Goal: Task Accomplishment & Management: Manage account settings

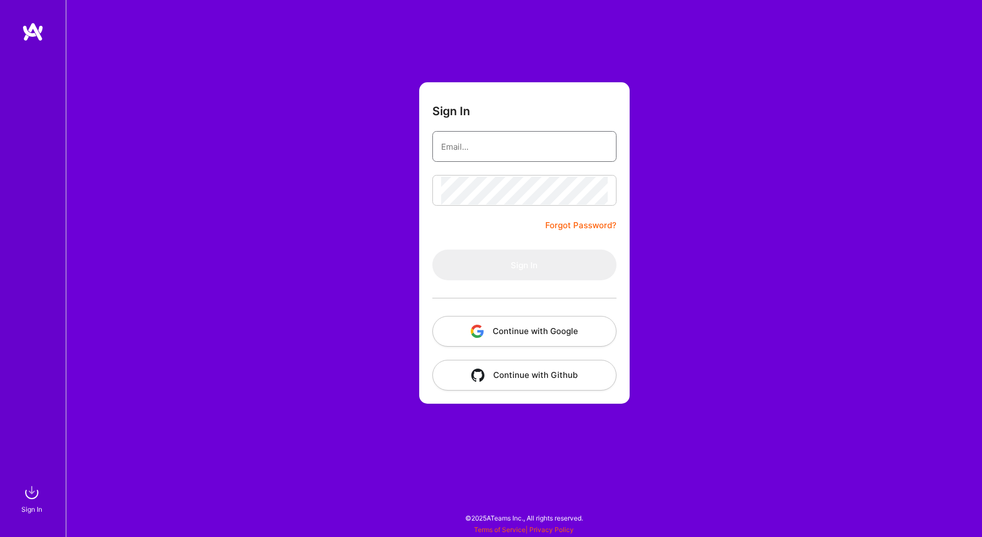
type input "[EMAIL_ADDRESS][DOMAIN_NAME]"
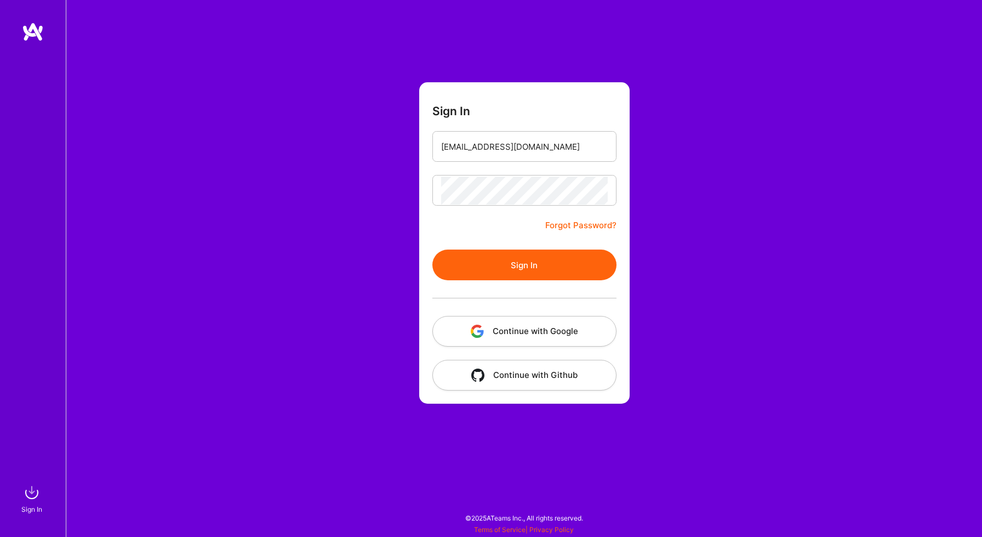
click at [515, 267] on button "Sign In" at bounding box center [524, 264] width 184 height 31
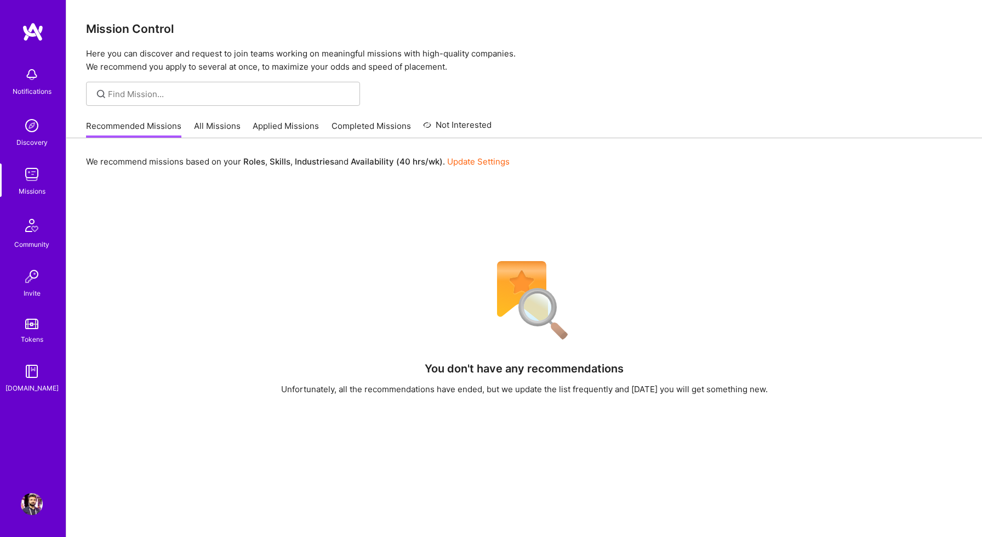
click at [32, 502] on img at bounding box center [32, 504] width 22 height 22
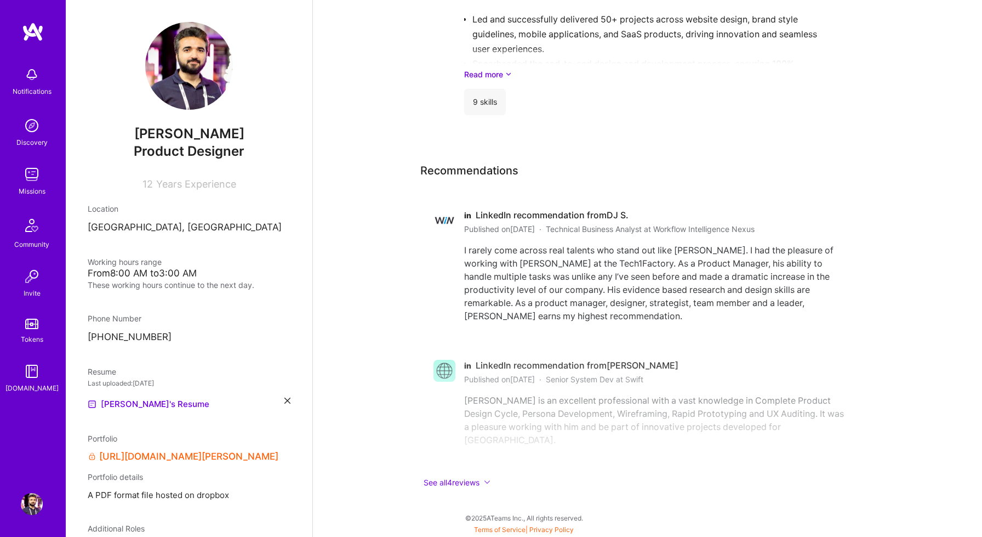
scroll to position [2323, 0]
click at [481, 479] on button "See all 4 reviews" at bounding box center [639, 482] width 439 height 13
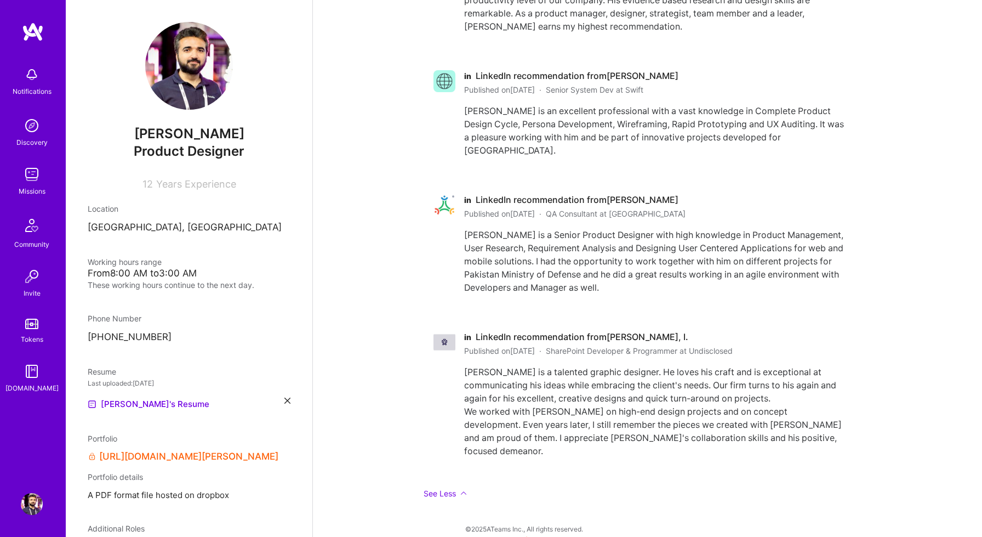
scroll to position [2610, 0]
click at [653, 214] on span "QA Consultant at [GEOGRAPHIC_DATA]" at bounding box center [616, 214] width 140 height 12
click at [644, 243] on div "[PERSON_NAME] is a Senior Product Designer with high knowledge in Product Manag…" at bounding box center [655, 262] width 382 height 66
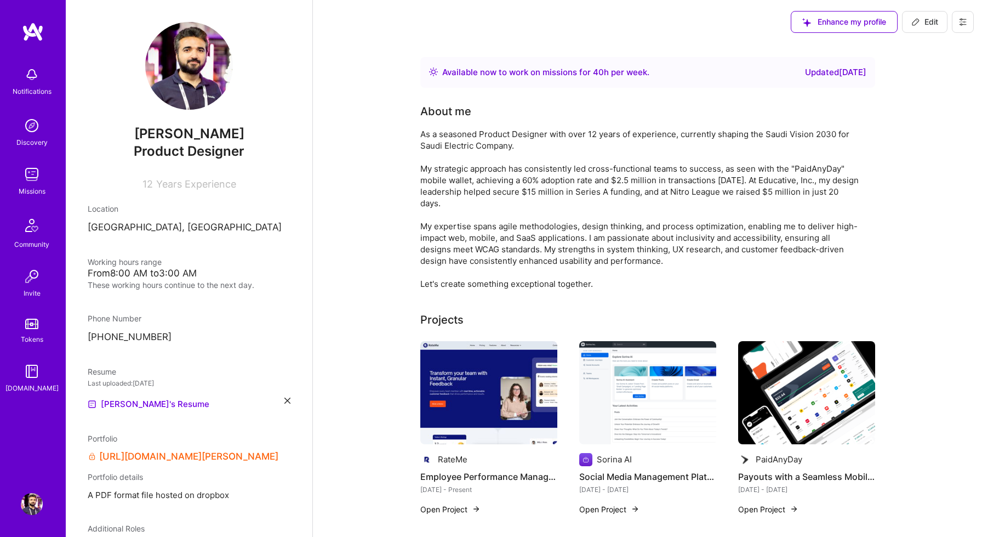
scroll to position [0, 0]
click at [926, 26] on span "Edit" at bounding box center [925, 21] width 27 height 11
select select "AE"
select select "Right Now"
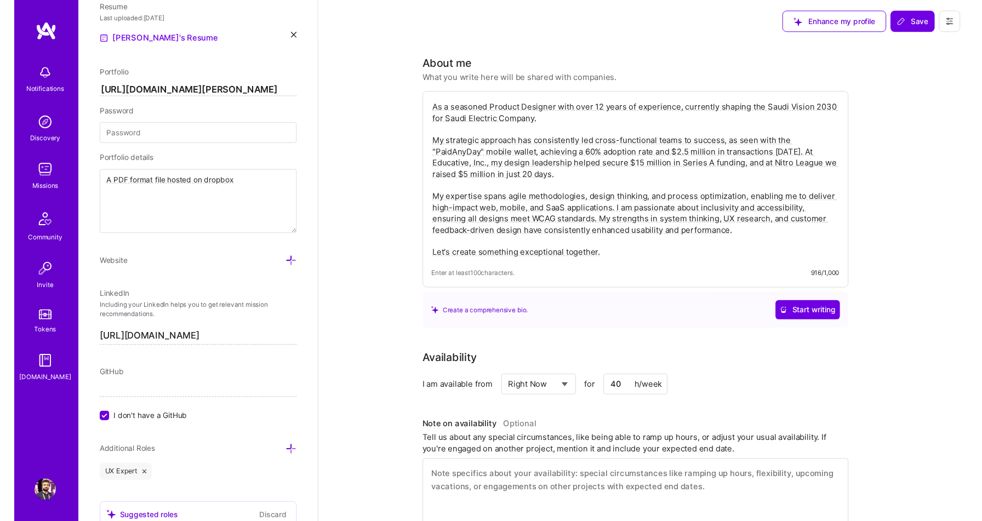
scroll to position [506, 0]
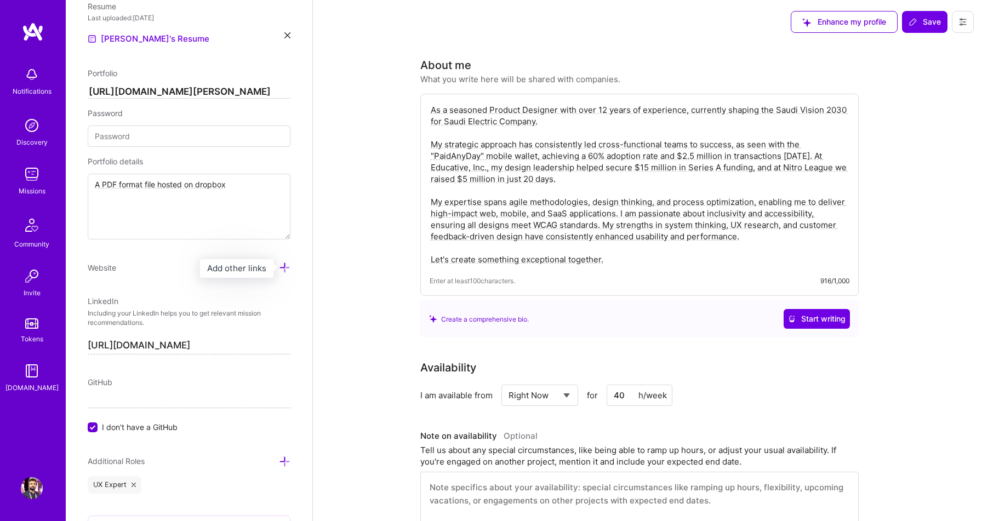
click at [286, 271] on icon at bounding box center [285, 268] width 12 height 12
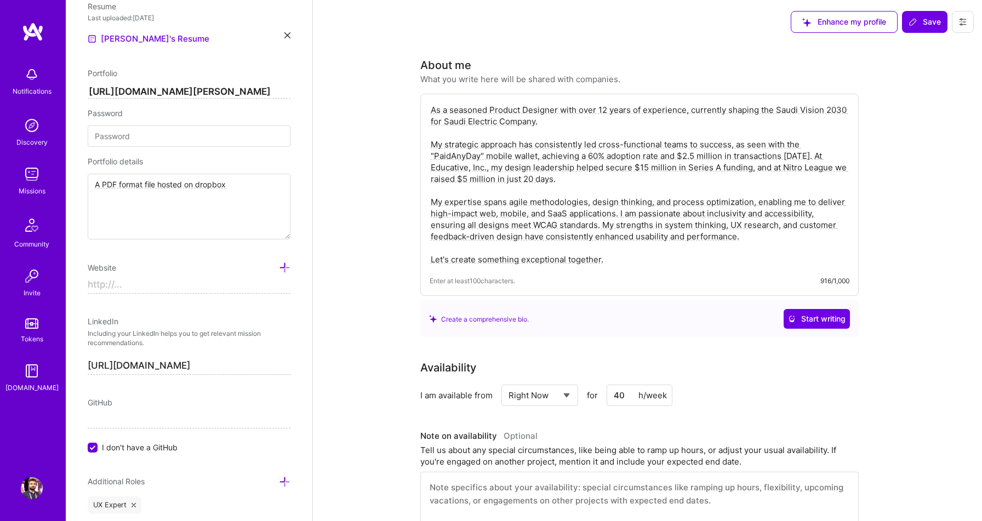
click at [161, 289] on input at bounding box center [189, 285] width 203 height 18
paste input "[URL][DOMAIN_NAME]"
type input "[URL][DOMAIN_NAME]"
click at [167, 311] on div "Edit photo [PERSON_NAME] Product Designer 12 Years Experience Location This is …" at bounding box center [189, 260] width 247 height 521
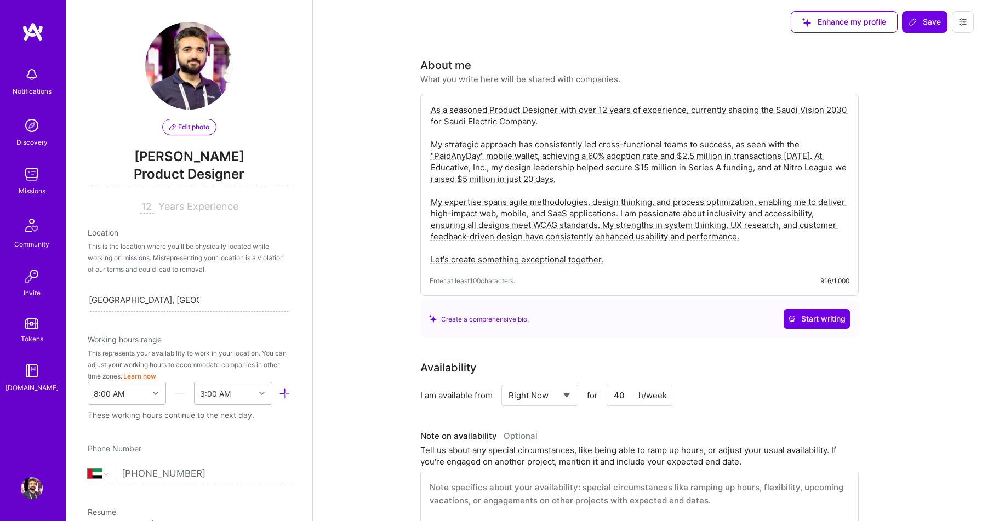
scroll to position [0, 0]
click at [927, 29] on button "Save" at bounding box center [924, 22] width 45 height 22
